Goal: Transaction & Acquisition: Purchase product/service

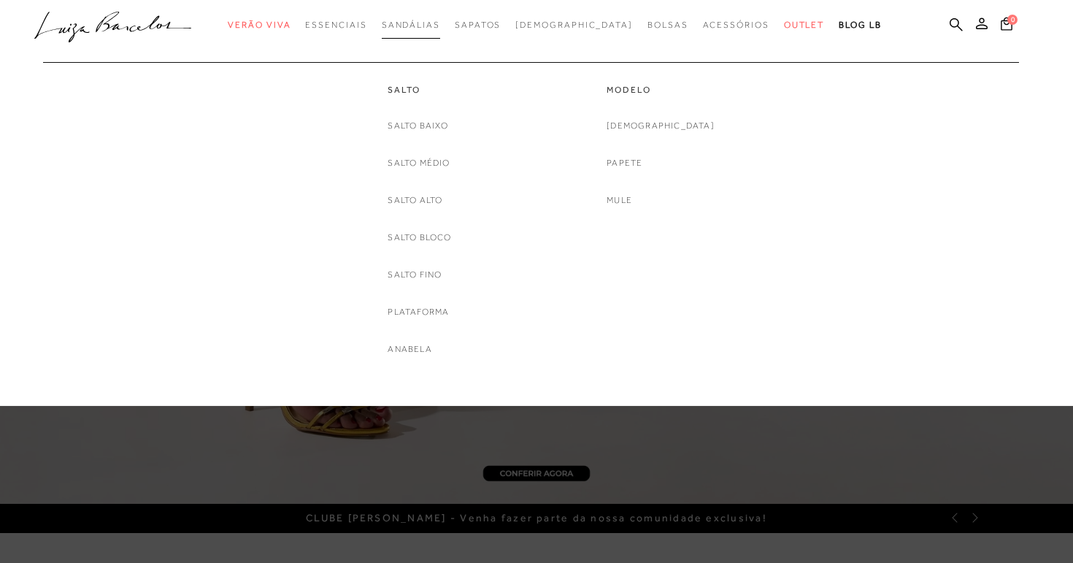
click at [436, 30] on link "Sandálias" at bounding box center [411, 25] width 58 height 27
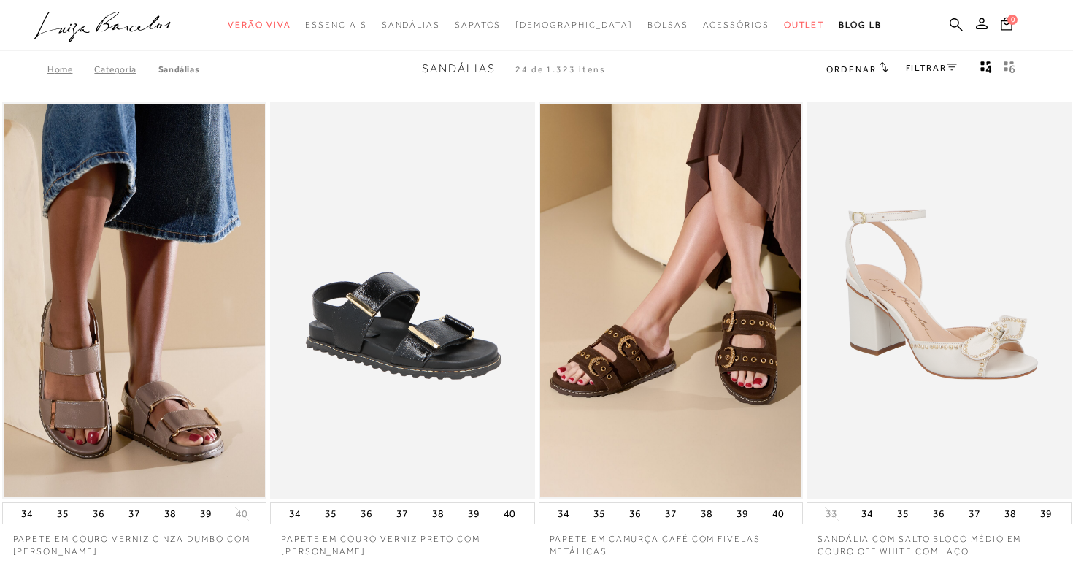
click at [946, 66] on link "FILTRAR" at bounding box center [931, 68] width 51 height 10
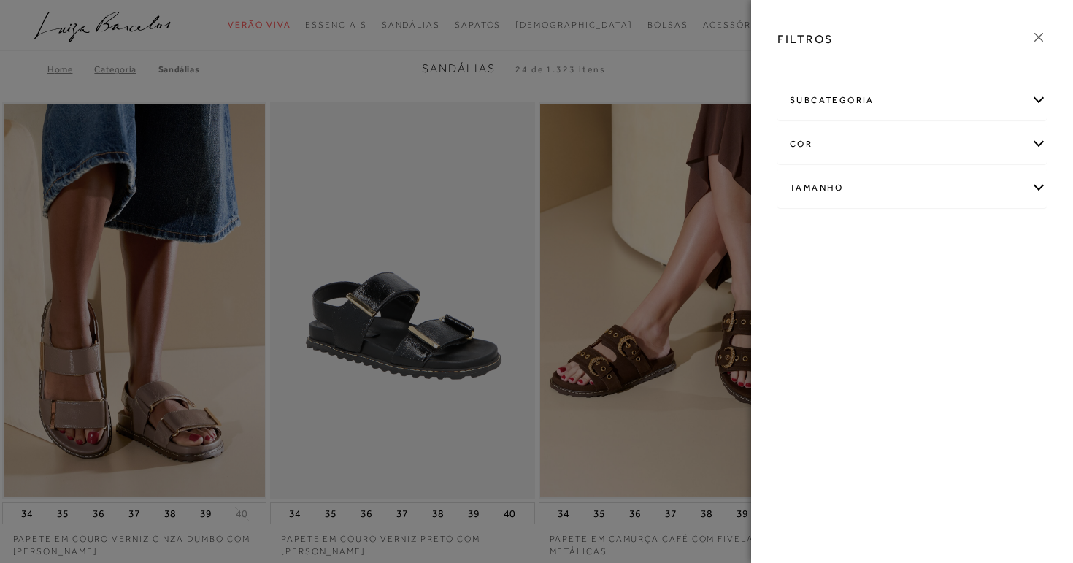
click at [922, 149] on div "cor" at bounding box center [912, 144] width 268 height 39
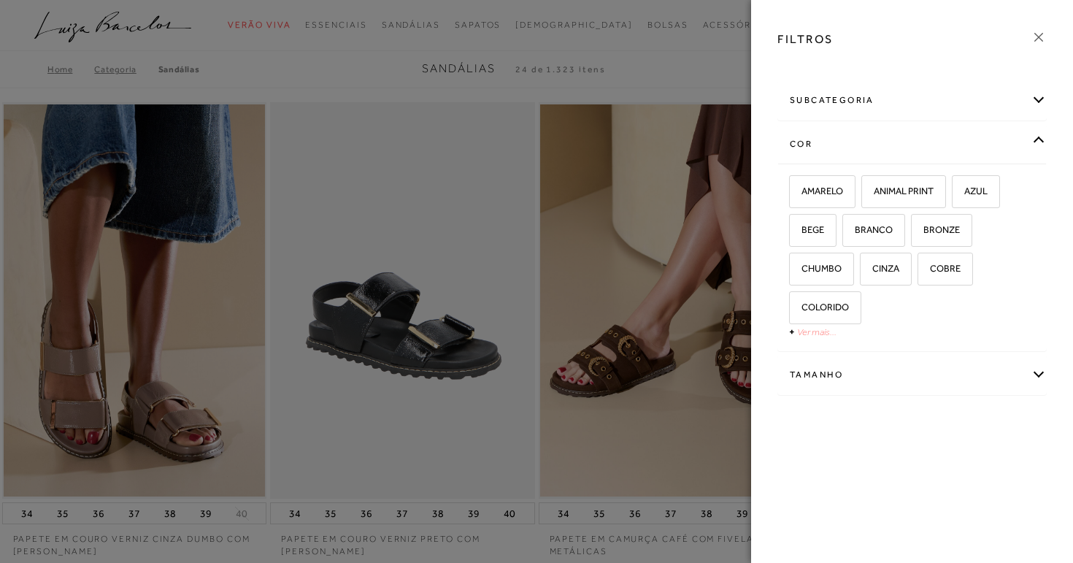
click at [812, 331] on link "Ver mais..." at bounding box center [816, 331] width 39 height 11
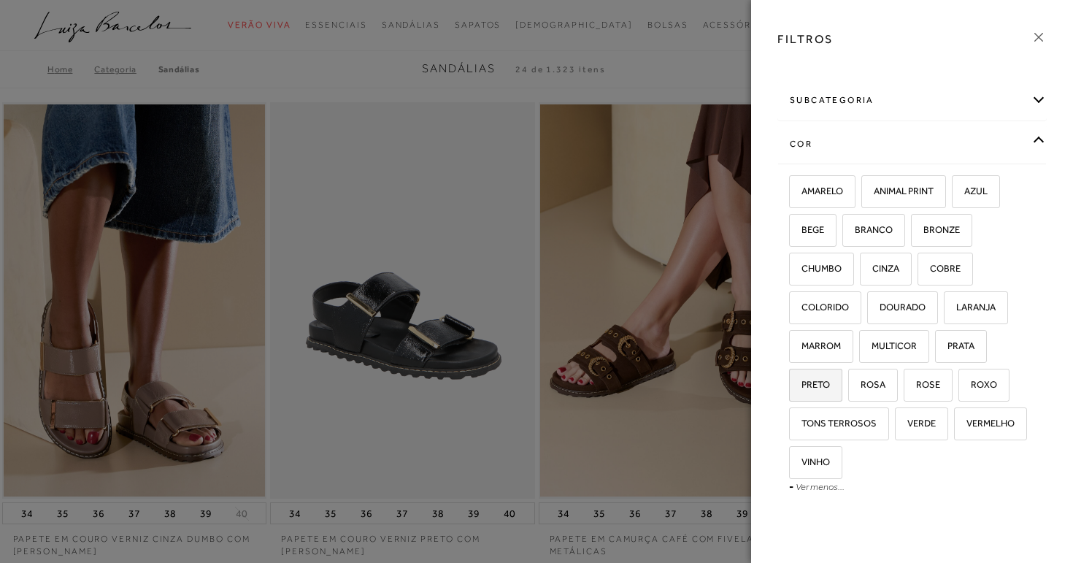
click at [815, 387] on span "PRETO" at bounding box center [810, 384] width 39 height 11
click at [801, 387] on input "PRETO" at bounding box center [794, 387] width 15 height 15
checkbox input "true"
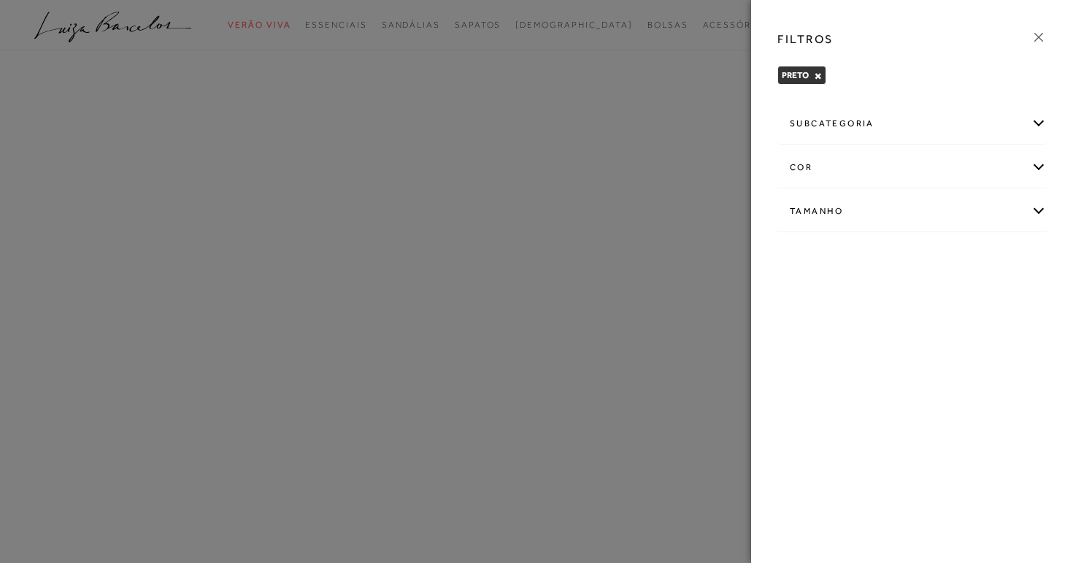
click at [690, 326] on div at bounding box center [536, 281] width 1073 height 563
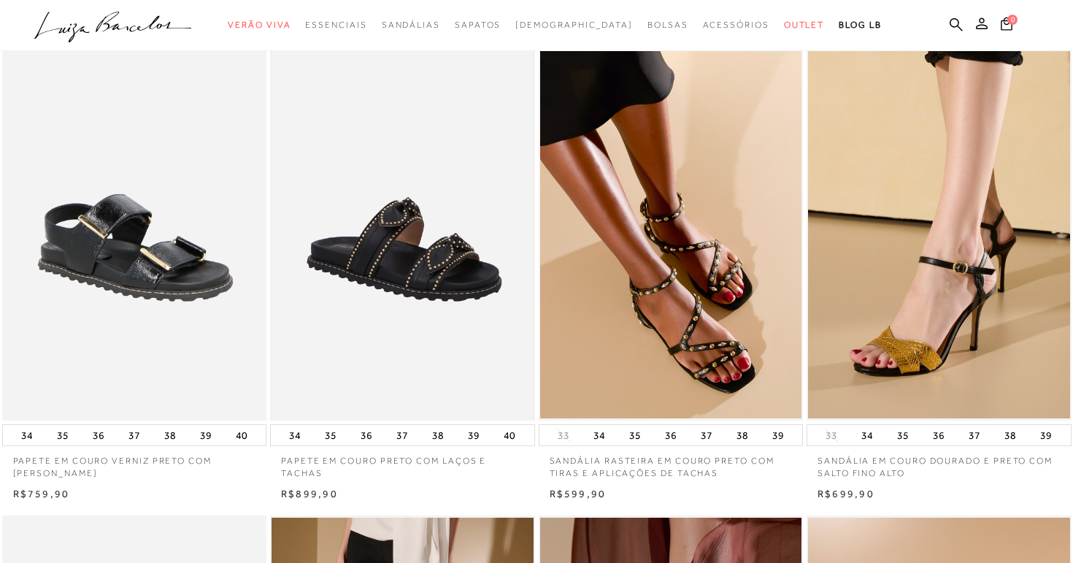
scroll to position [126, 0]
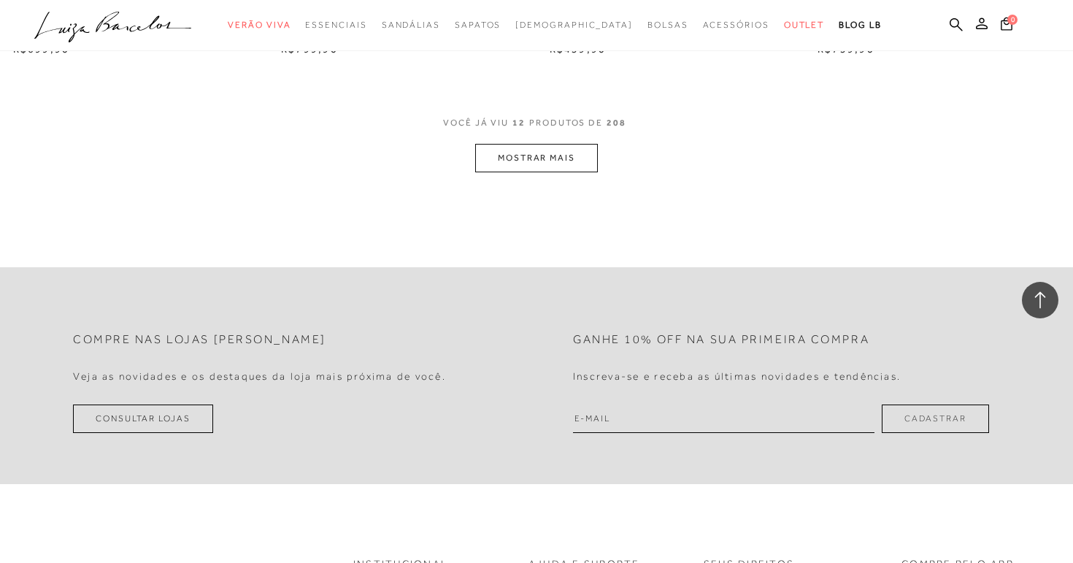
click at [547, 149] on button "MOSTRAR MAIS" at bounding box center [536, 158] width 123 height 28
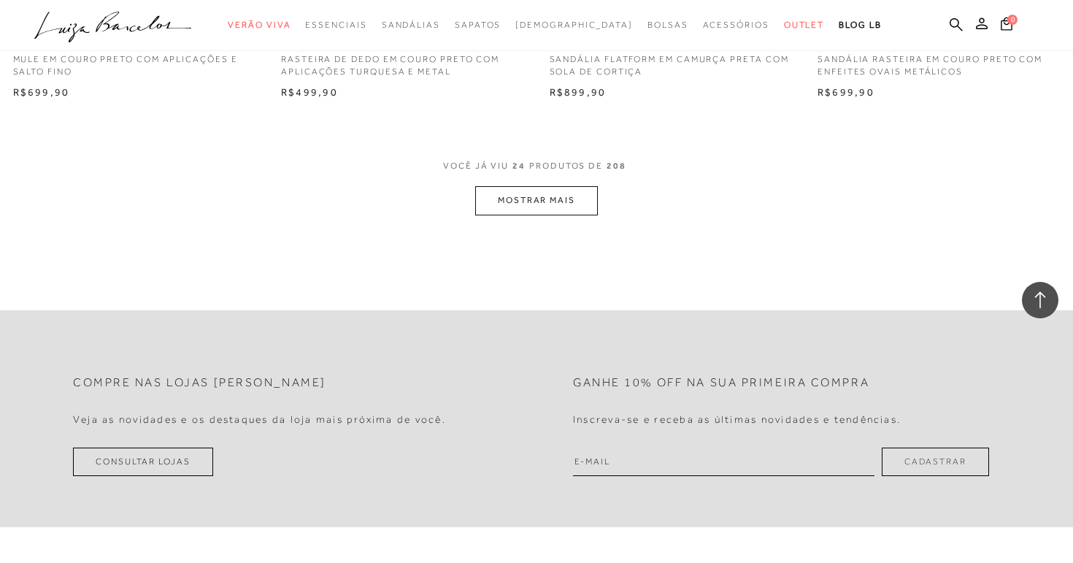
scroll to position [3020, 0]
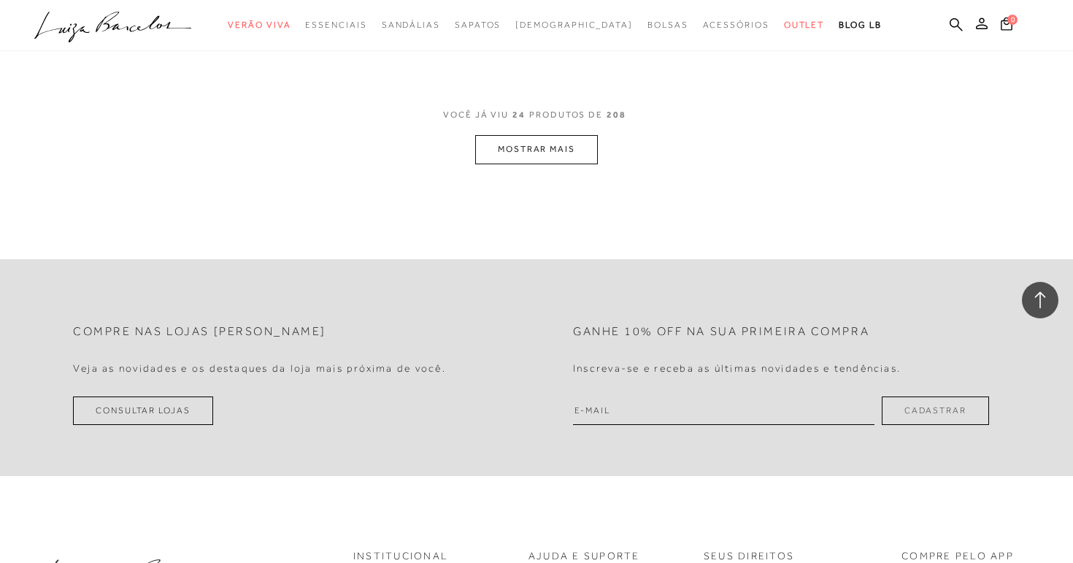
click at [590, 137] on button "MOSTRAR MAIS" at bounding box center [536, 149] width 123 height 28
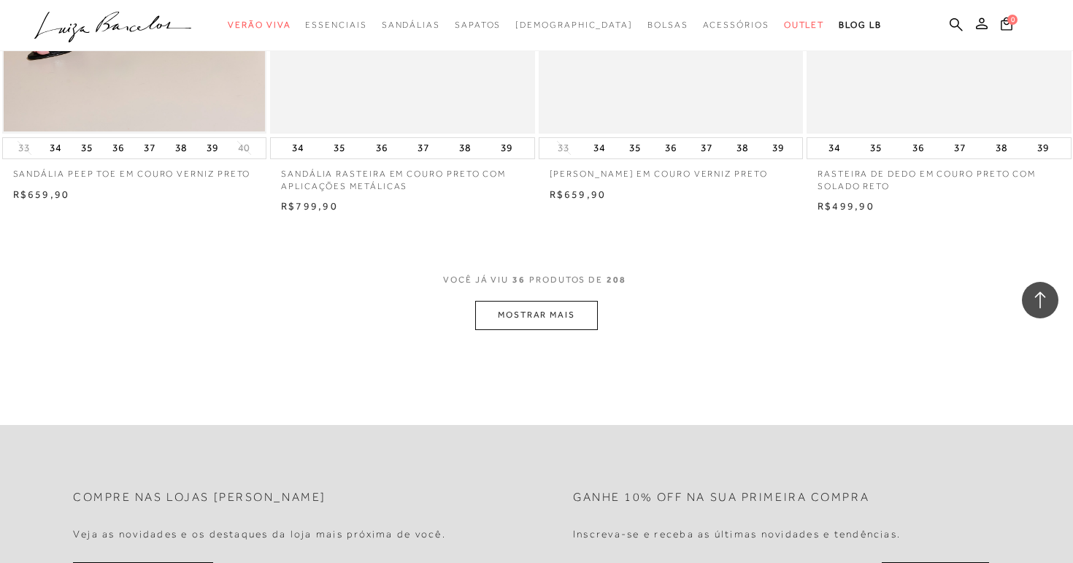
scroll to position [4335, 0]
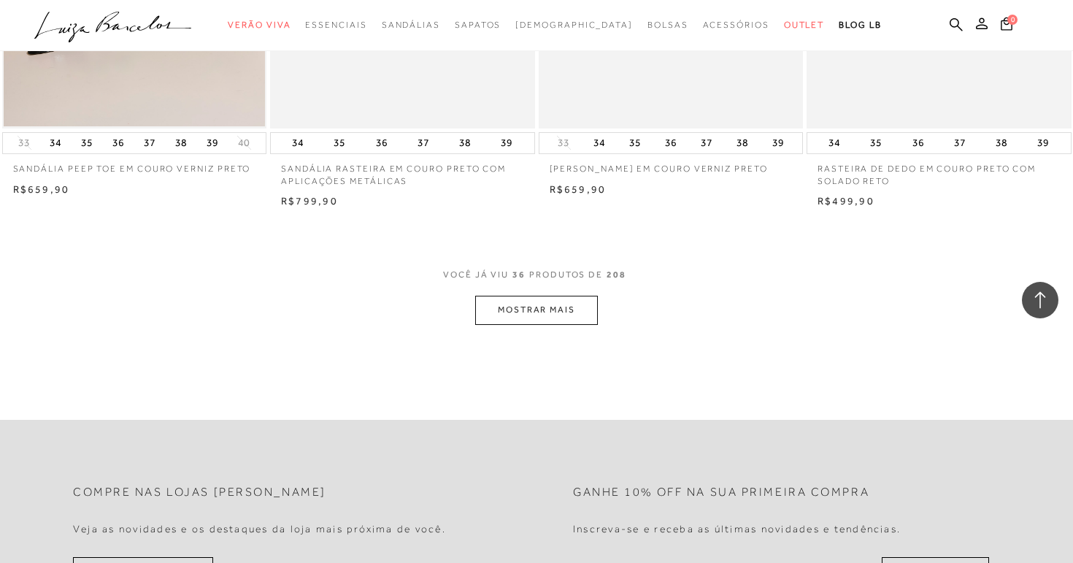
click at [593, 308] on button "MOSTRAR MAIS" at bounding box center [536, 310] width 123 height 28
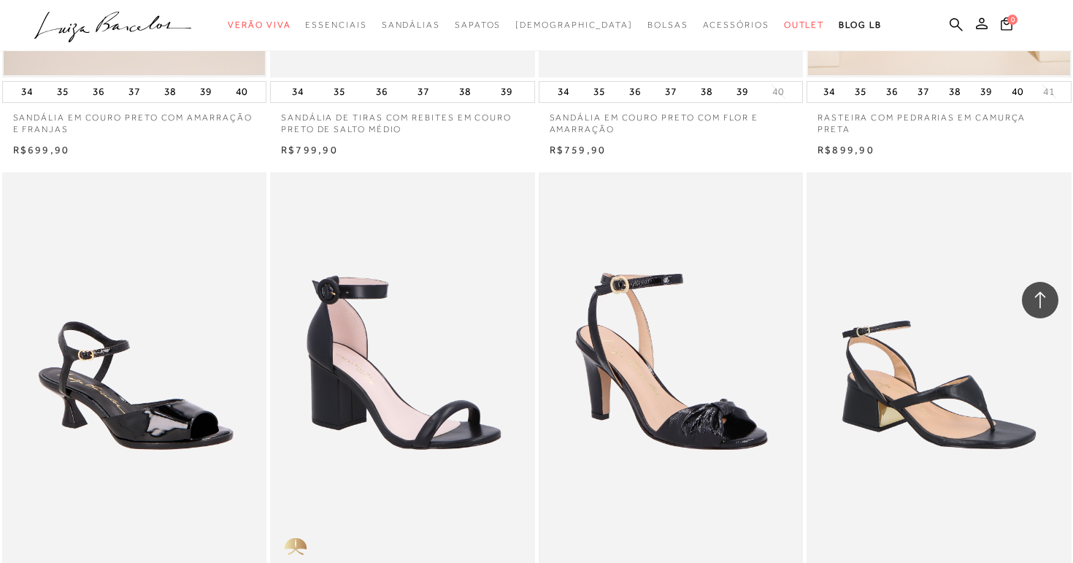
scroll to position [5830, 0]
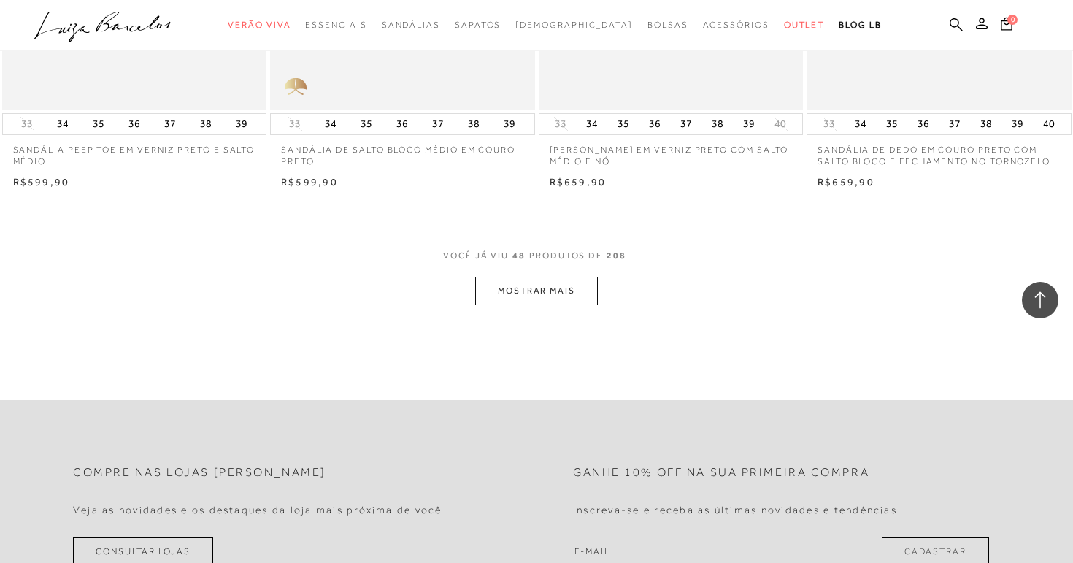
click at [570, 288] on button "MOSTRAR MAIS" at bounding box center [536, 291] width 123 height 28
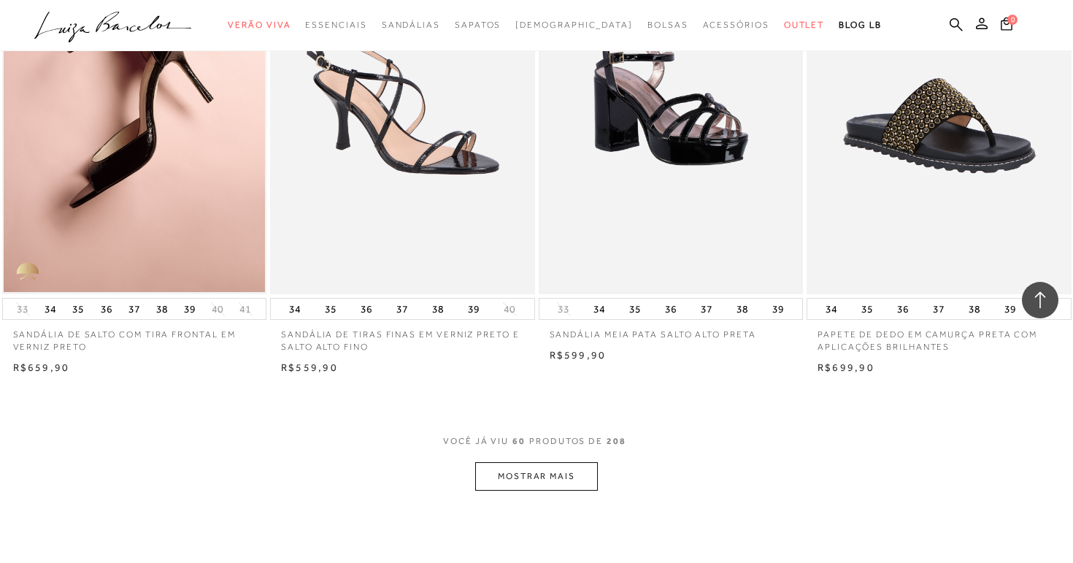
scroll to position [7141, 0]
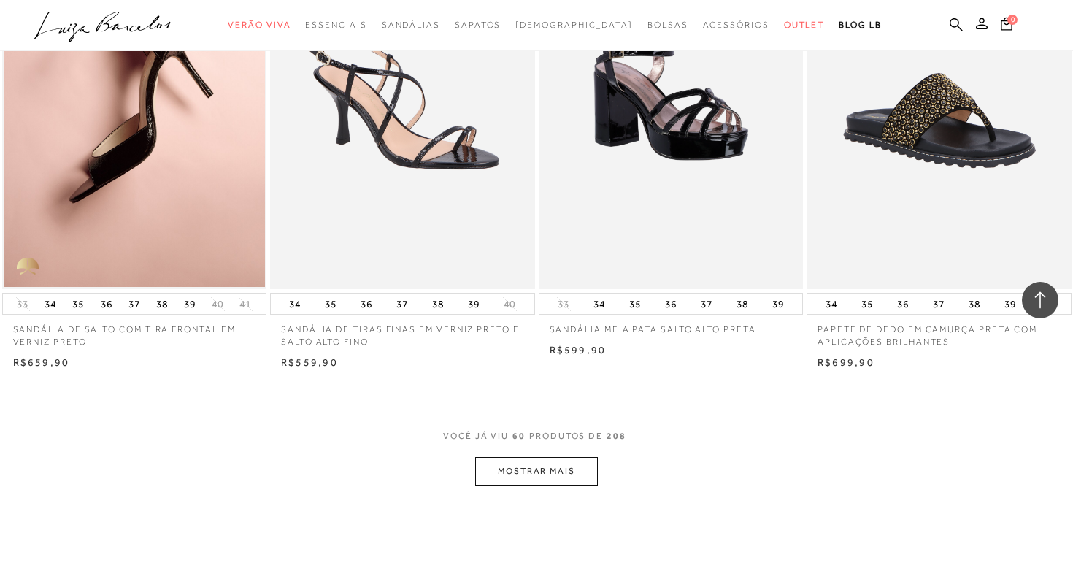
click at [569, 477] on button "MOSTRAR MAIS" at bounding box center [536, 471] width 123 height 28
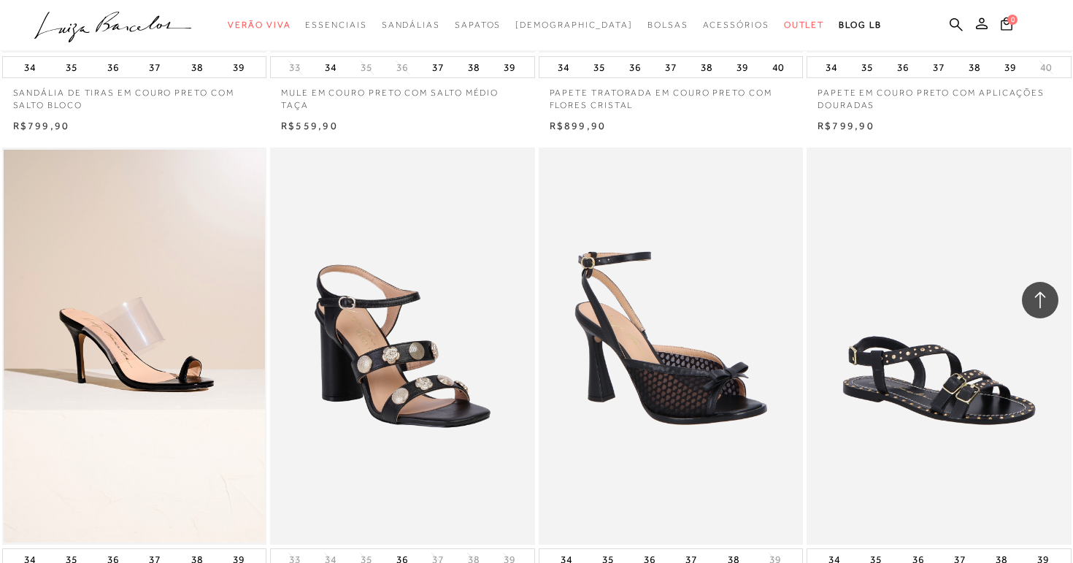
scroll to position [8570, 0]
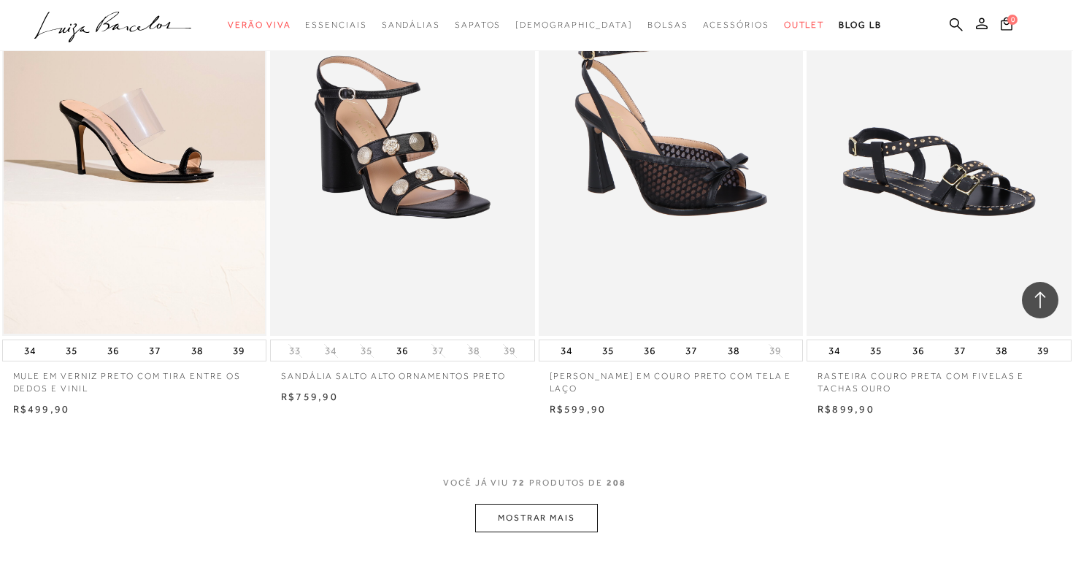
click at [555, 519] on button "MOSTRAR MAIS" at bounding box center [536, 518] width 123 height 28
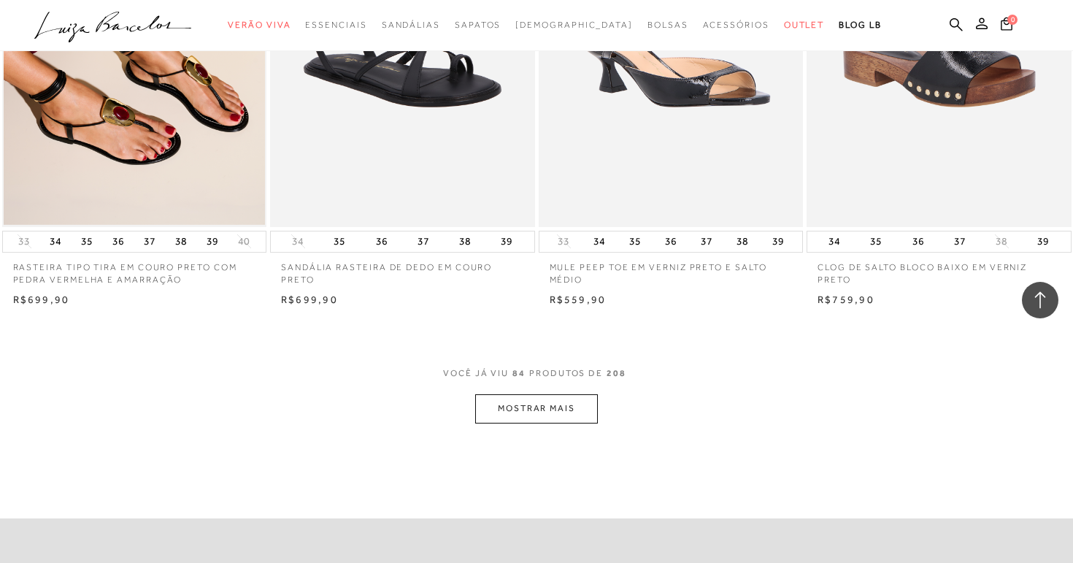
scroll to position [10168, 0]
click at [522, 404] on button "MOSTRAR MAIS" at bounding box center [536, 407] width 123 height 28
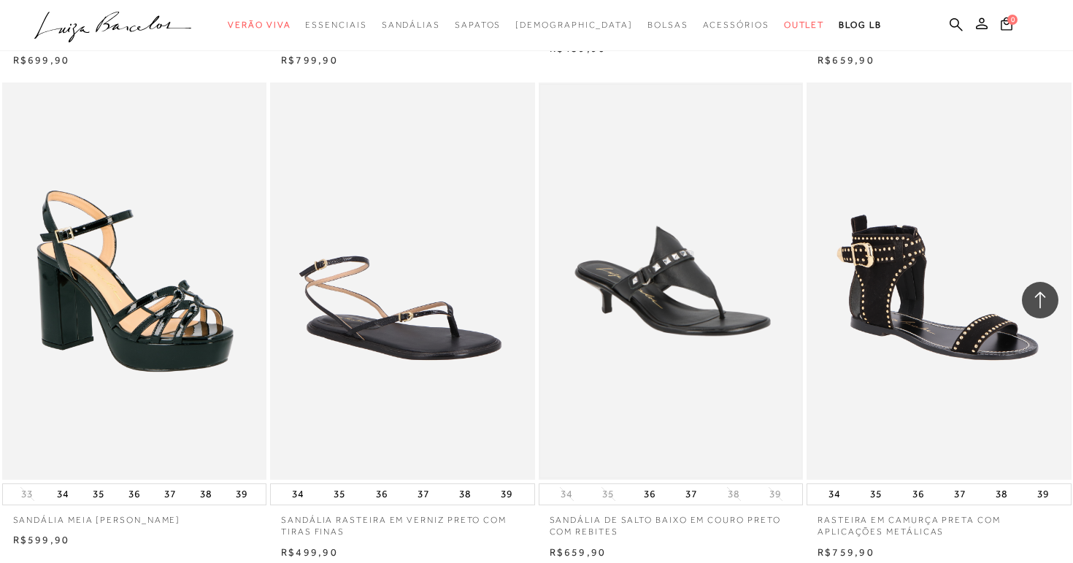
scroll to position [11026, 0]
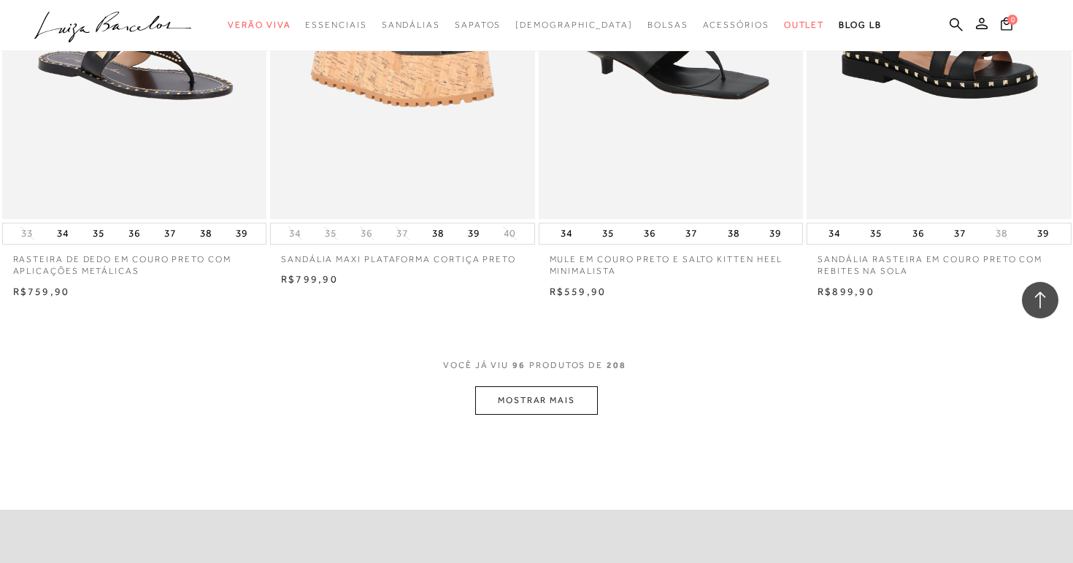
click at [539, 402] on button "MOSTRAR MAIS" at bounding box center [536, 400] width 123 height 28
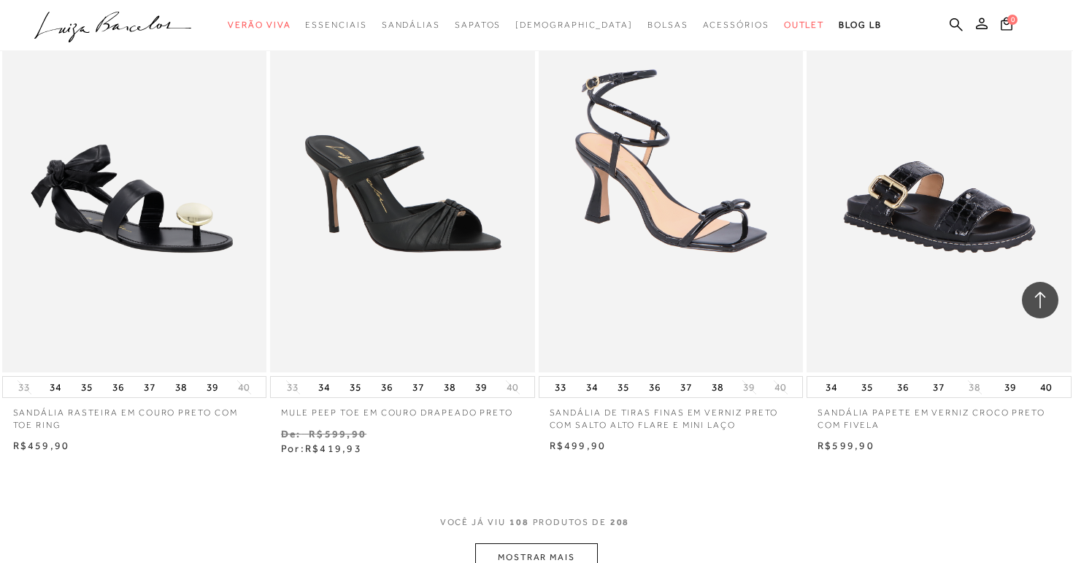
scroll to position [12994, 0]
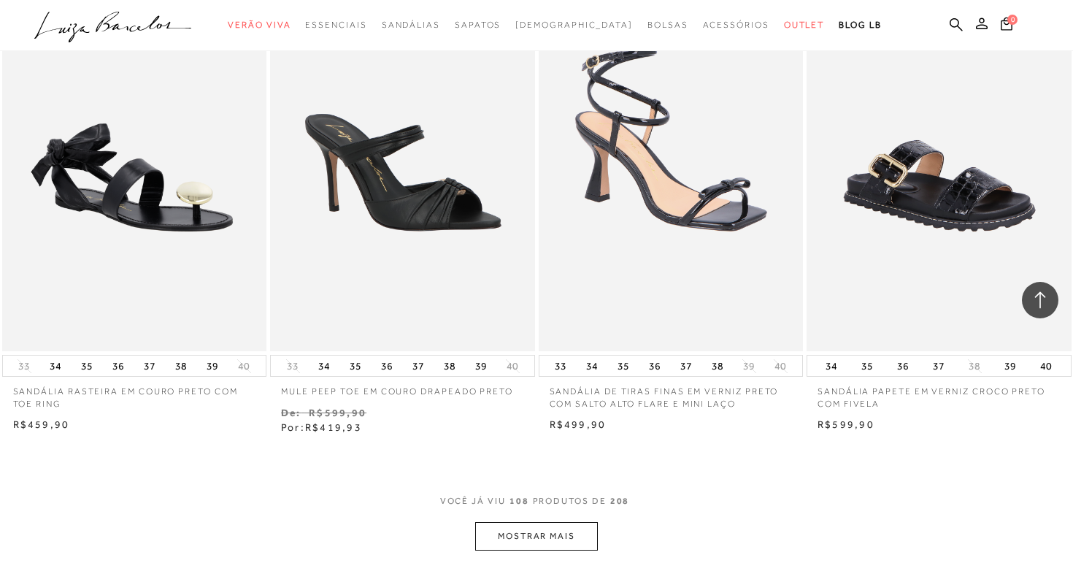
click at [582, 518] on div "VOCê JÁ VIU 108 PRODUTOS DE 208" at bounding box center [536, 508] width 193 height 27
click at [578, 523] on button "MOSTRAR MAIS" at bounding box center [536, 536] width 123 height 28
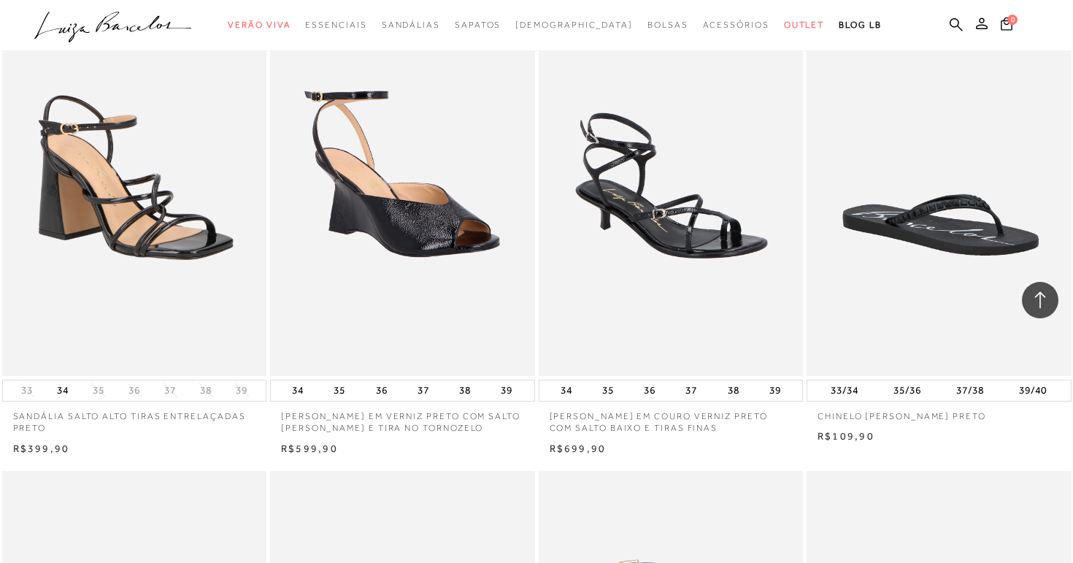
scroll to position [13467, 0]
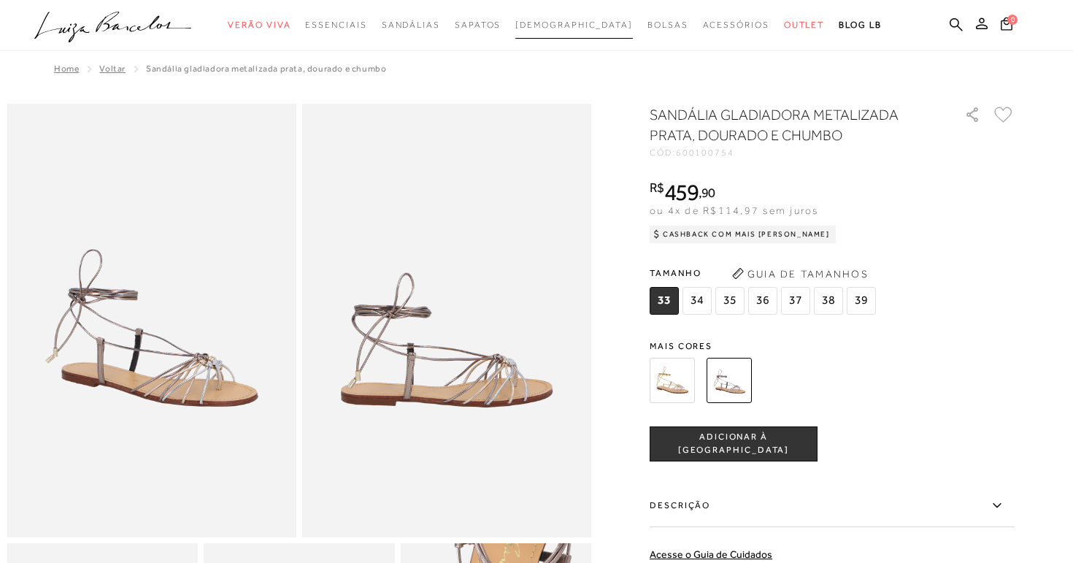
click at [553, 25] on span "[DEMOGRAPHIC_DATA]" at bounding box center [574, 25] width 118 height 10
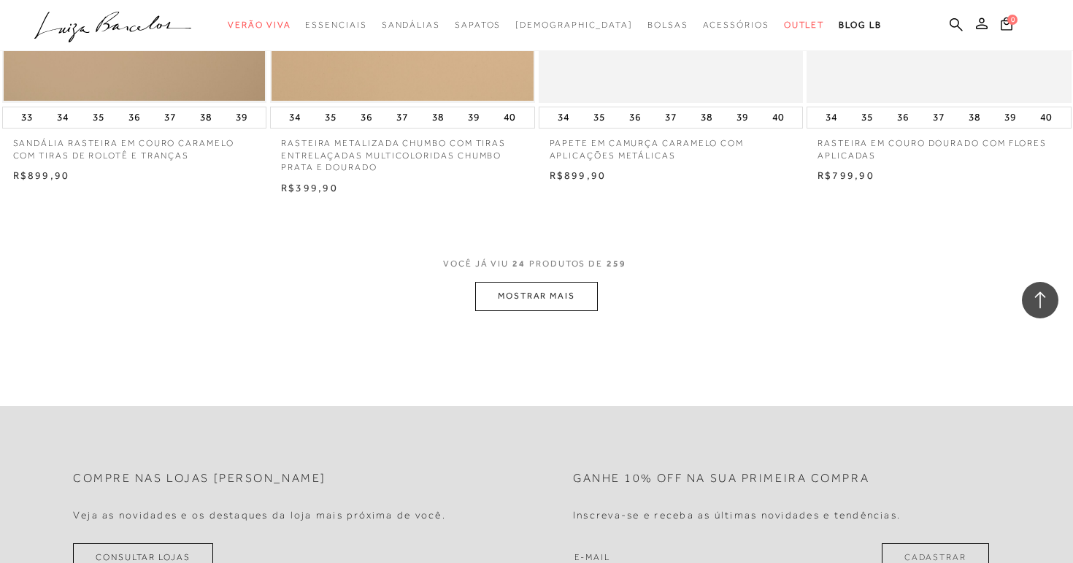
scroll to position [2869, 0]
click at [565, 299] on button "MOSTRAR MAIS" at bounding box center [536, 294] width 123 height 28
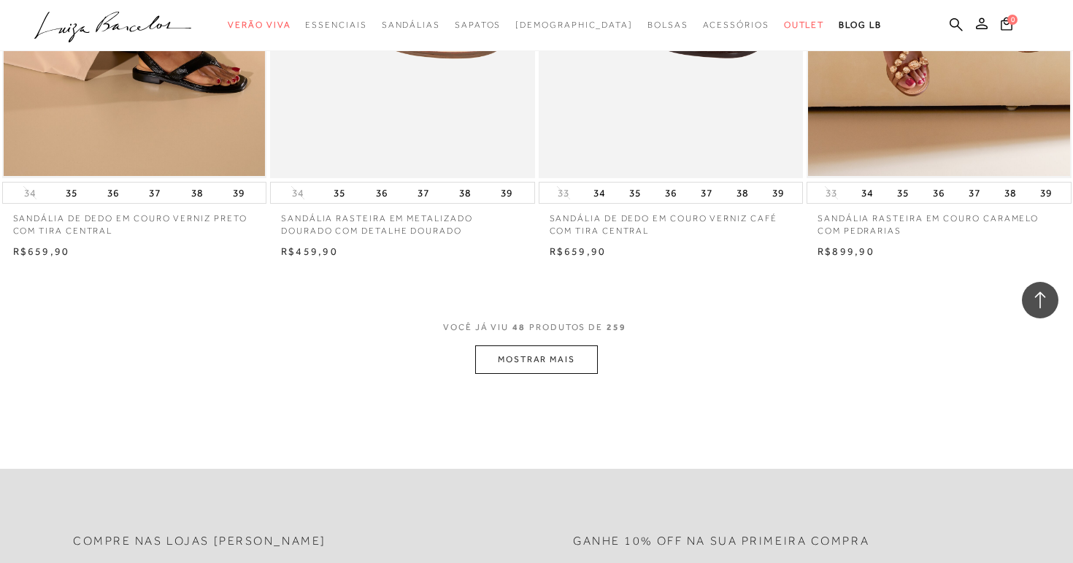
scroll to position [5786, 0]
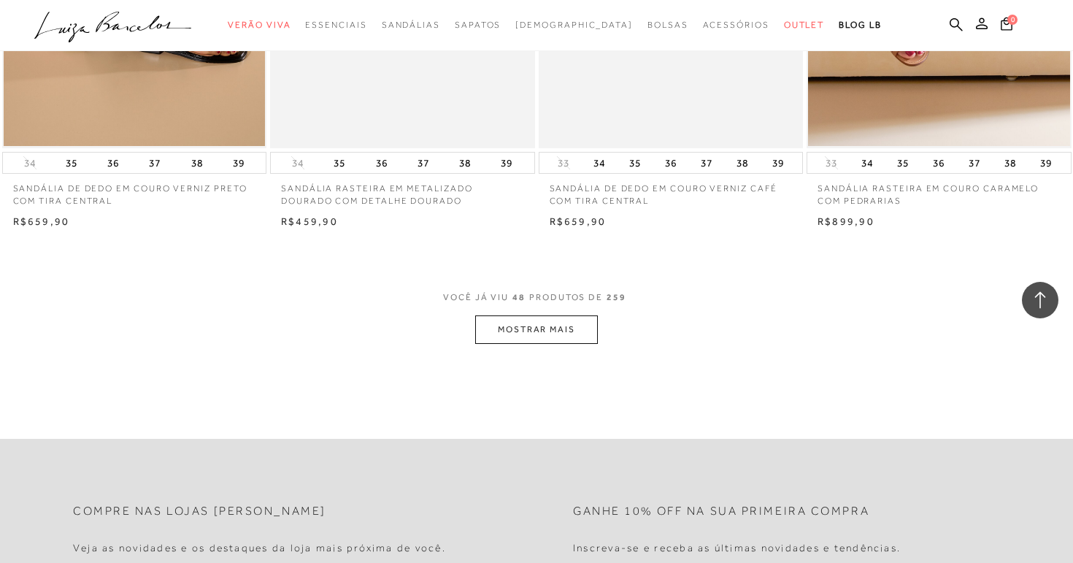
click at [541, 319] on button "MOSTRAR MAIS" at bounding box center [536, 329] width 123 height 28
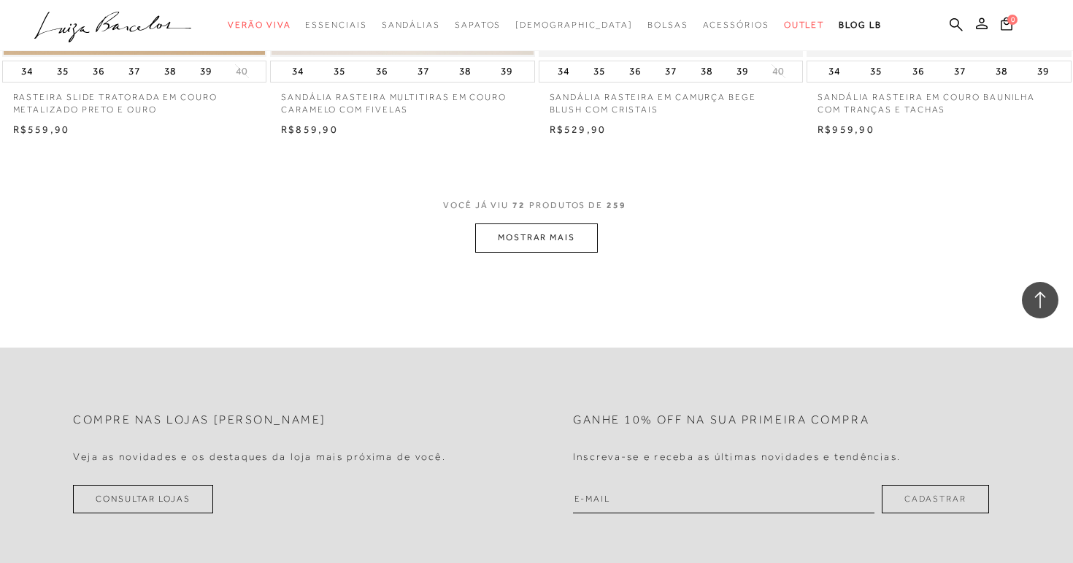
scroll to position [8830, 0]
click at [569, 237] on button "MOSTRAR MAIS" at bounding box center [536, 237] width 123 height 28
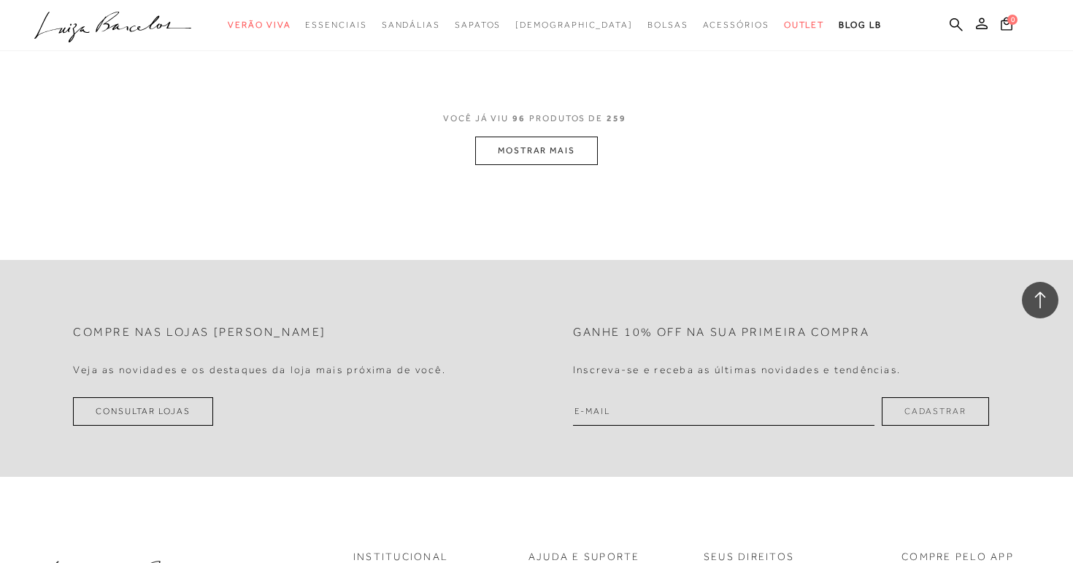
scroll to position [11893, 0]
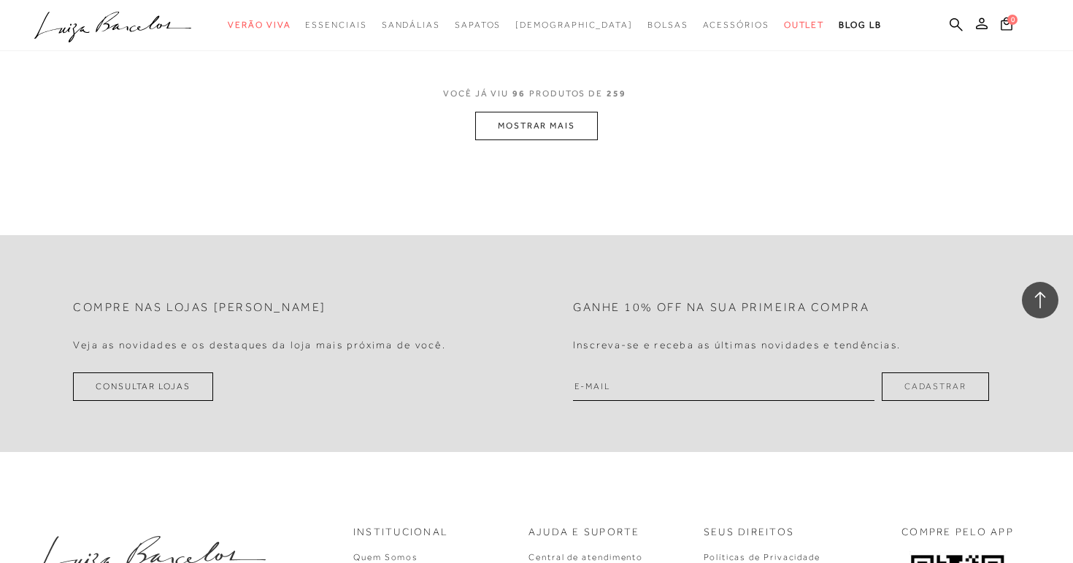
click at [533, 130] on button "MOSTRAR MAIS" at bounding box center [536, 126] width 123 height 28
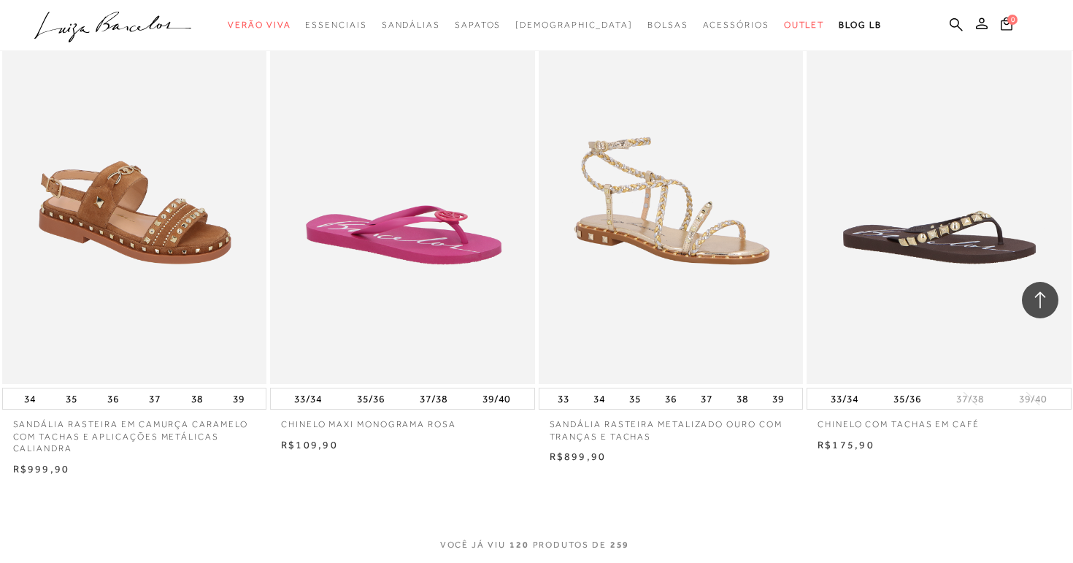
scroll to position [14635, 0]
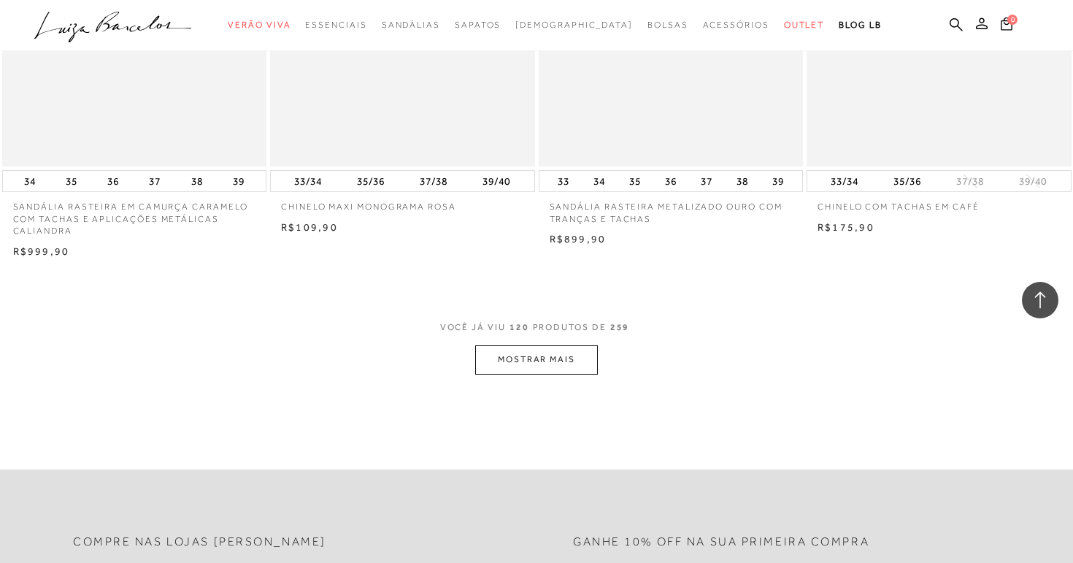
drag, startPoint x: 537, startPoint y: 385, endPoint x: 538, endPoint y: 357, distance: 27.7
click at [538, 354] on button "MOSTRAR MAIS" at bounding box center [536, 359] width 123 height 28
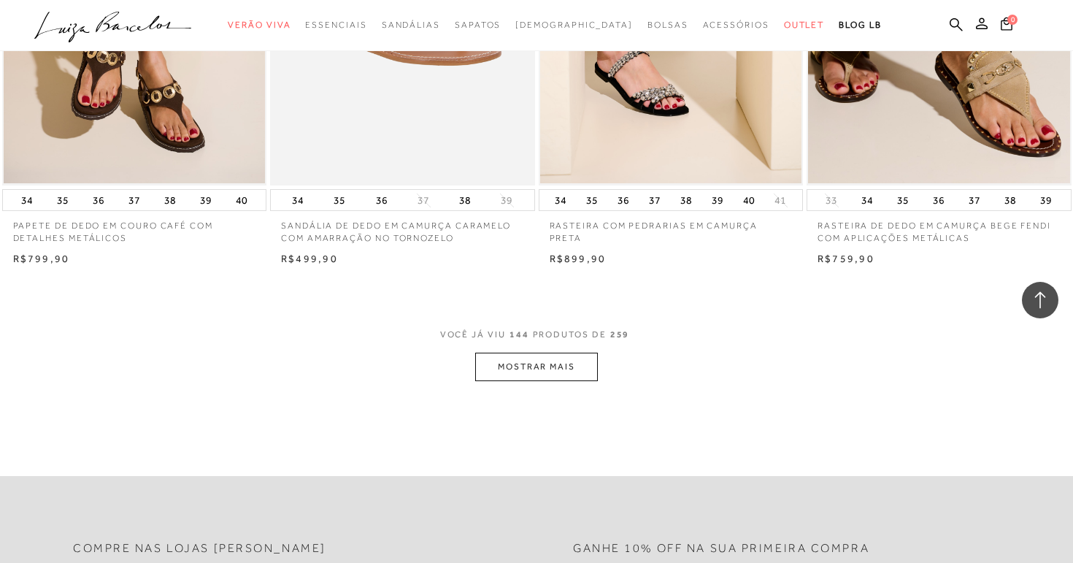
scroll to position [17649, 0]
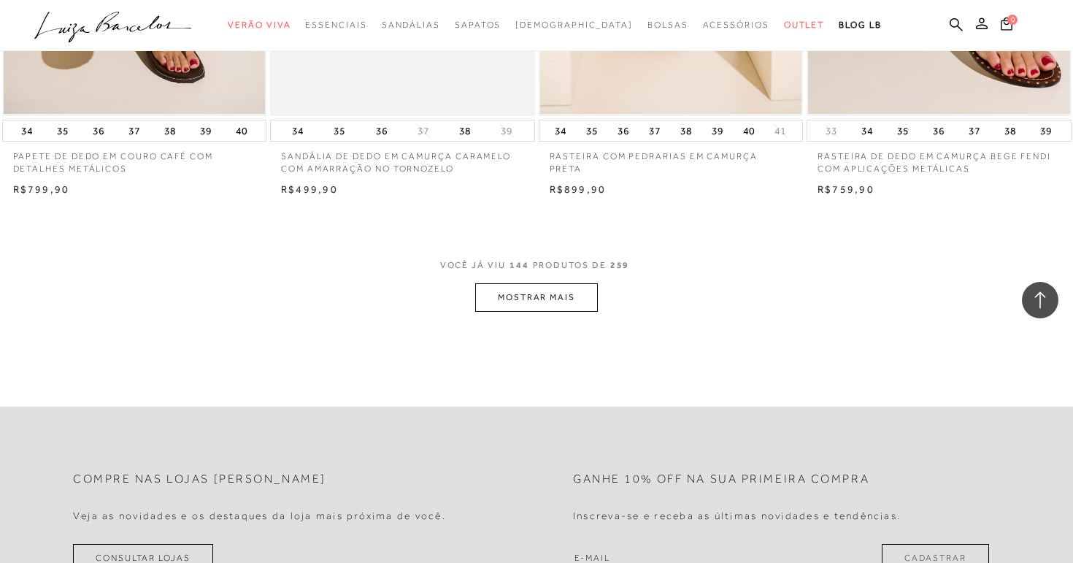
click at [496, 301] on button "MOSTRAR MAIS" at bounding box center [536, 297] width 123 height 28
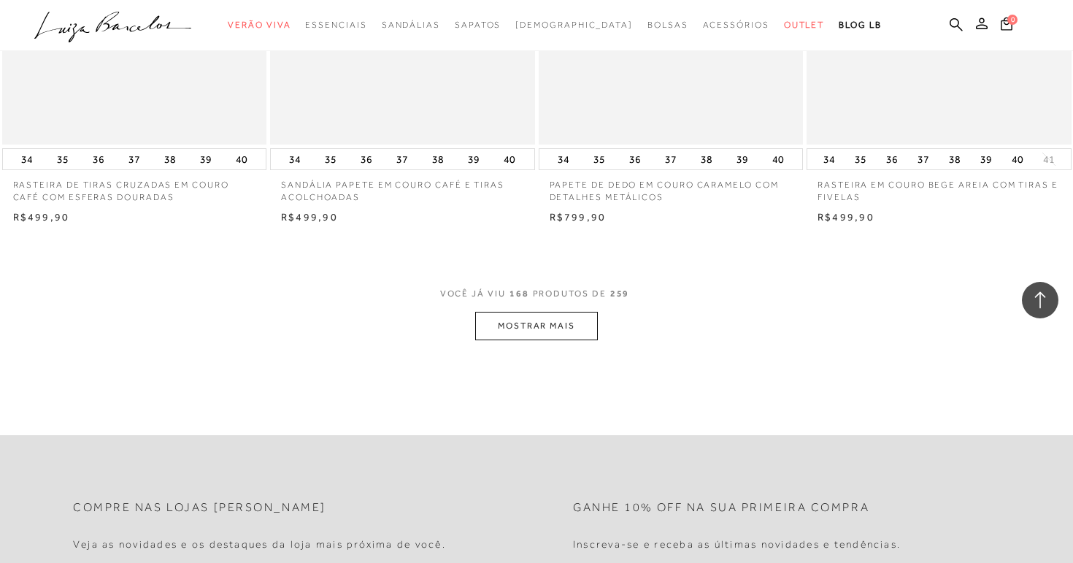
scroll to position [20609, 0]
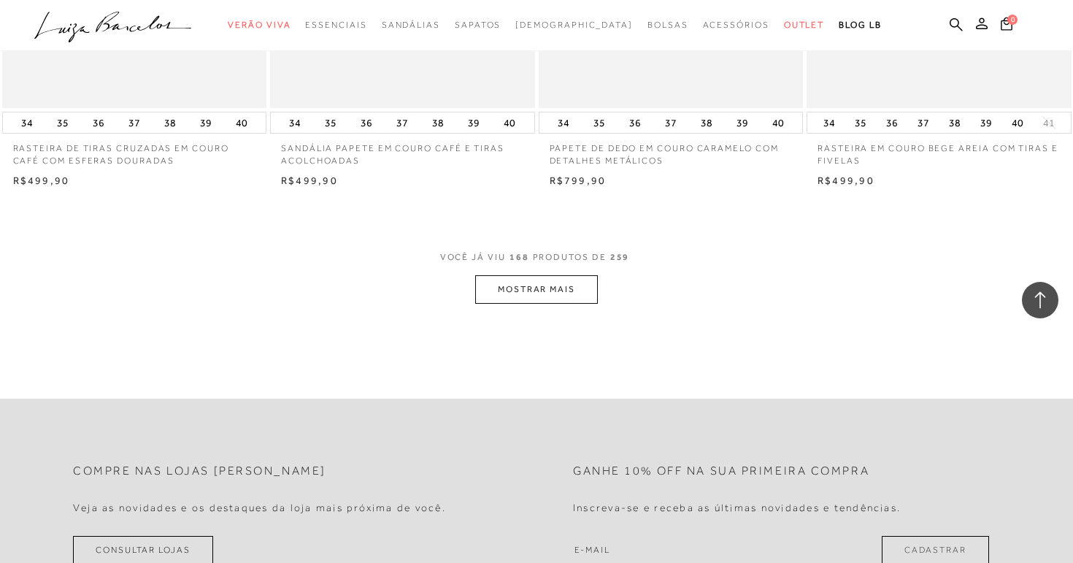
drag, startPoint x: 525, startPoint y: 266, endPoint x: 521, endPoint y: 277, distance: 11.5
click at [524, 268] on span "VOCÊ JÁ VIU 168 PRODUTOS DE 259" at bounding box center [536, 262] width 193 height 26
click at [520, 280] on button "MOSTRAR MAIS" at bounding box center [536, 289] width 123 height 28
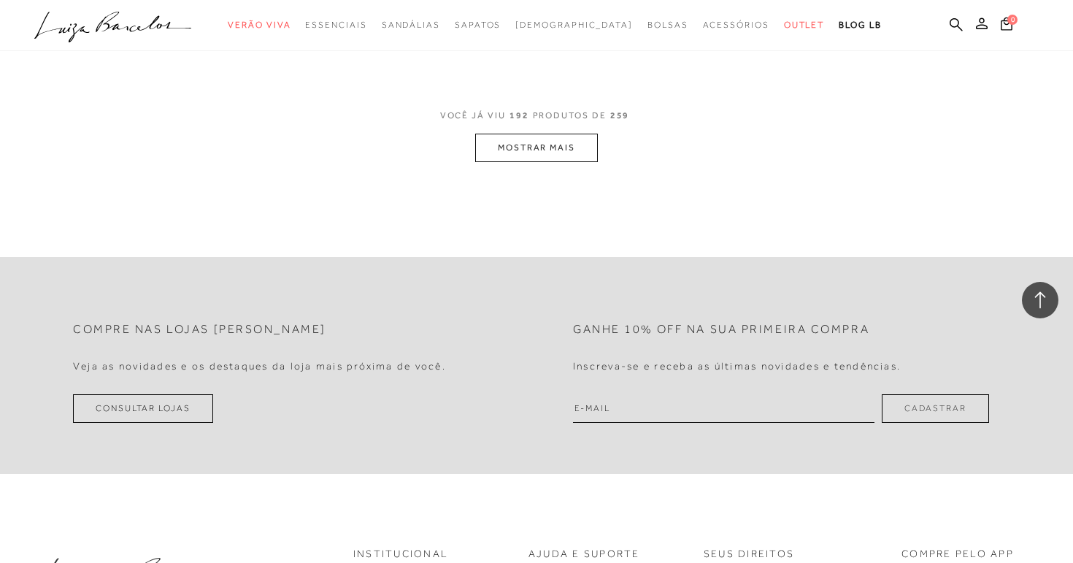
scroll to position [23716, 0]
click at [553, 147] on button "MOSTRAR MAIS" at bounding box center [536, 146] width 123 height 28
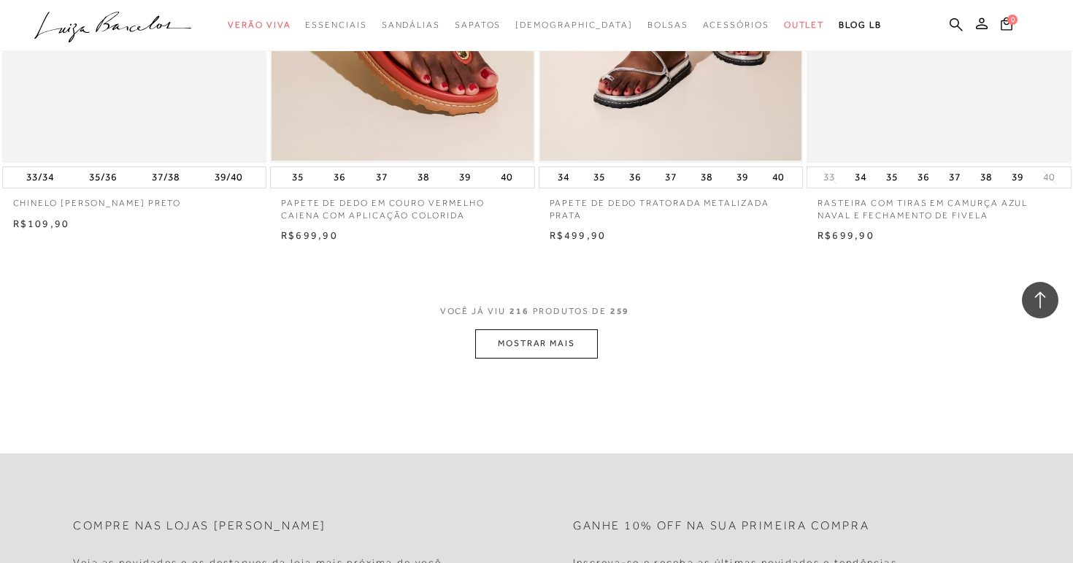
scroll to position [26509, 0]
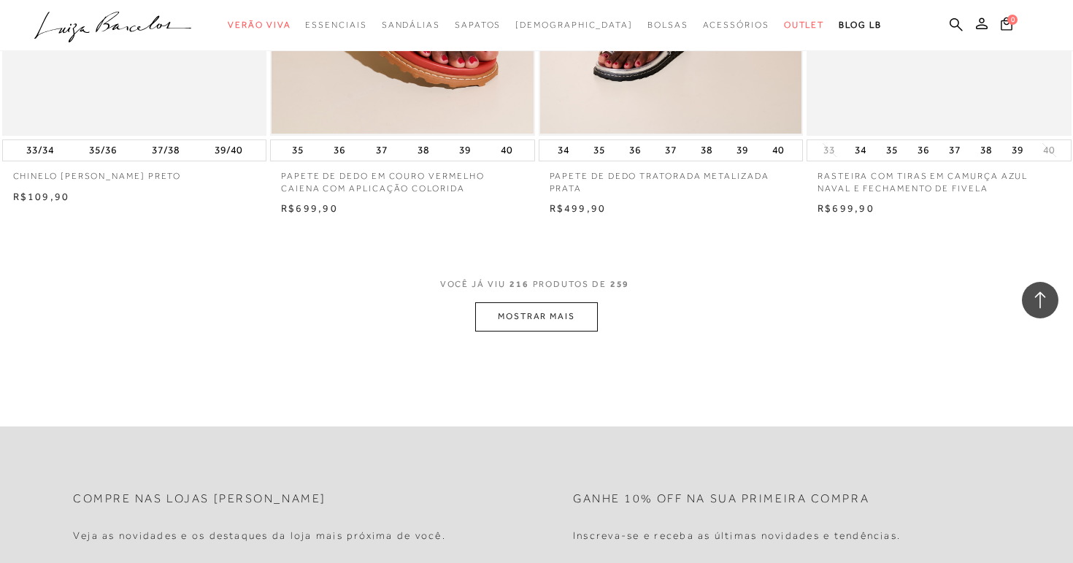
click at [554, 308] on button "MOSTRAR MAIS" at bounding box center [536, 316] width 123 height 28
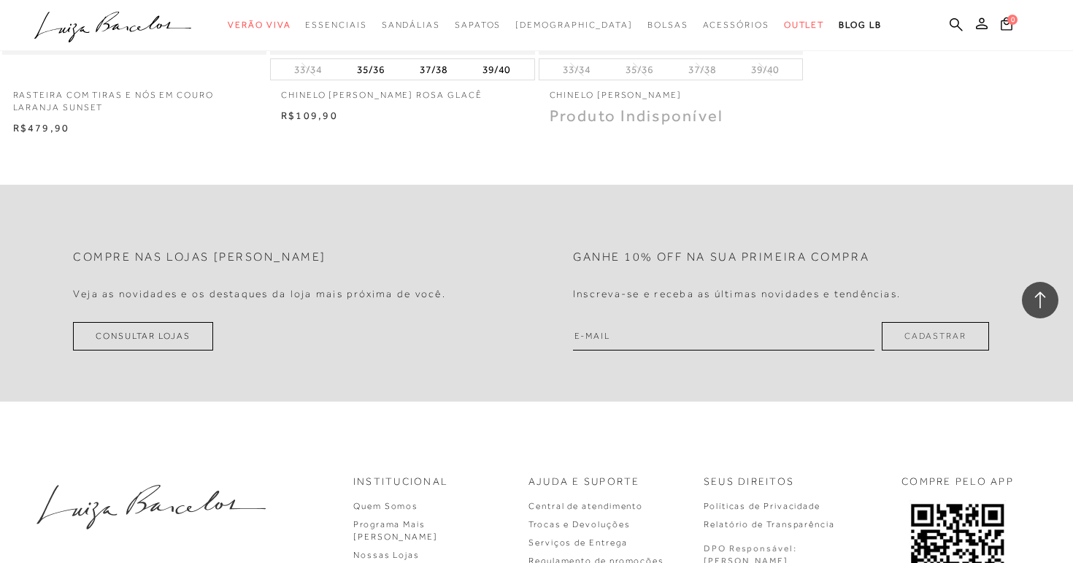
scroll to position [32010, 0]
